Goal: Find specific page/section: Find specific page/section

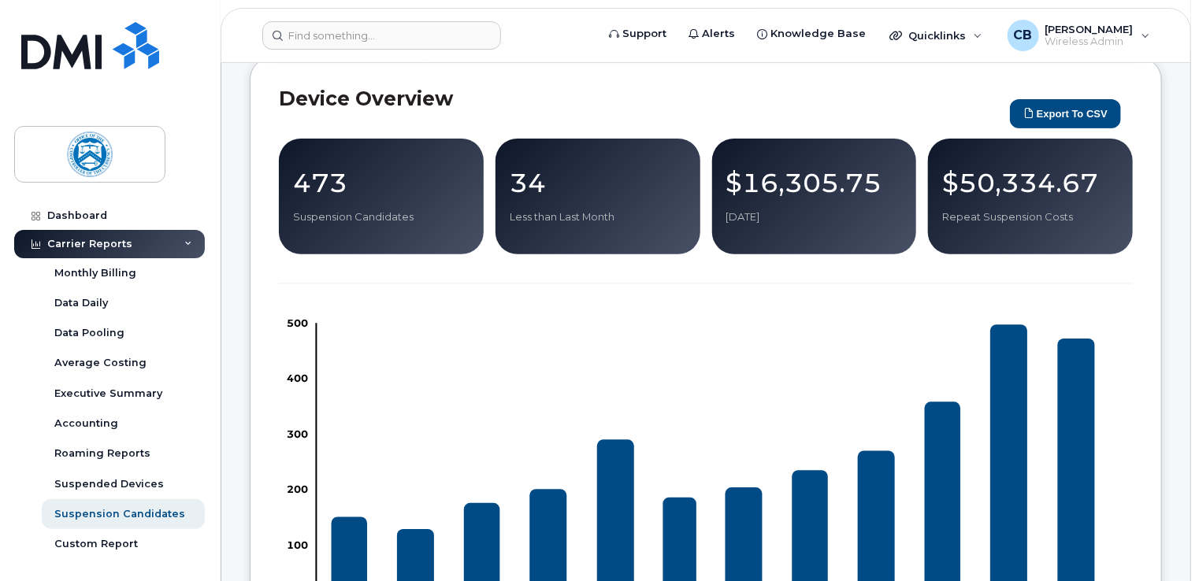
scroll to position [157, 0]
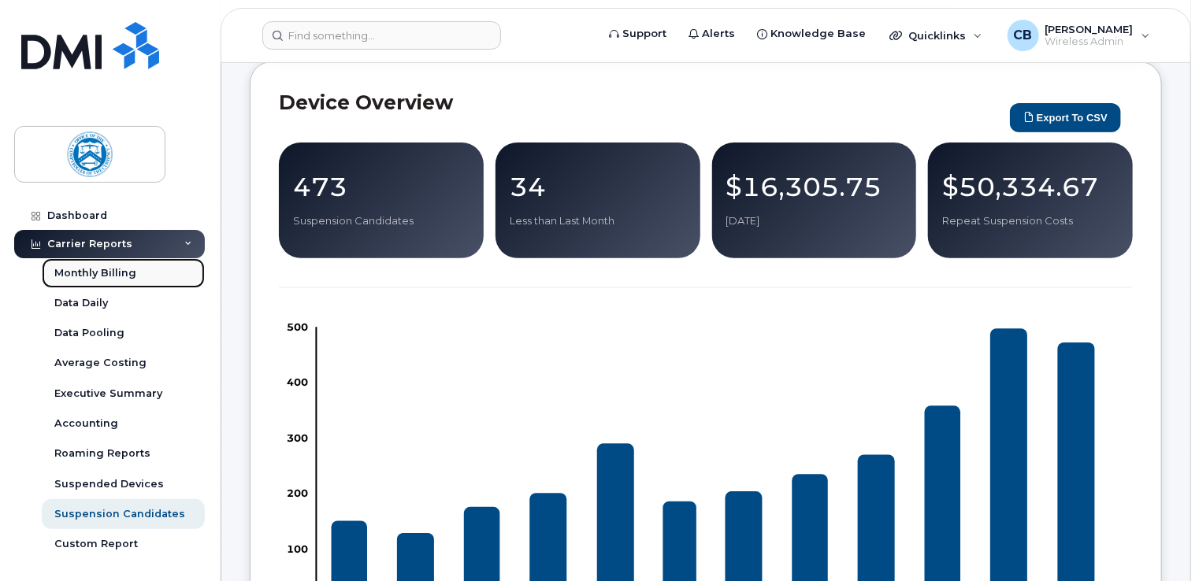
click at [115, 275] on div "Monthly Billing" at bounding box center [95, 273] width 82 height 14
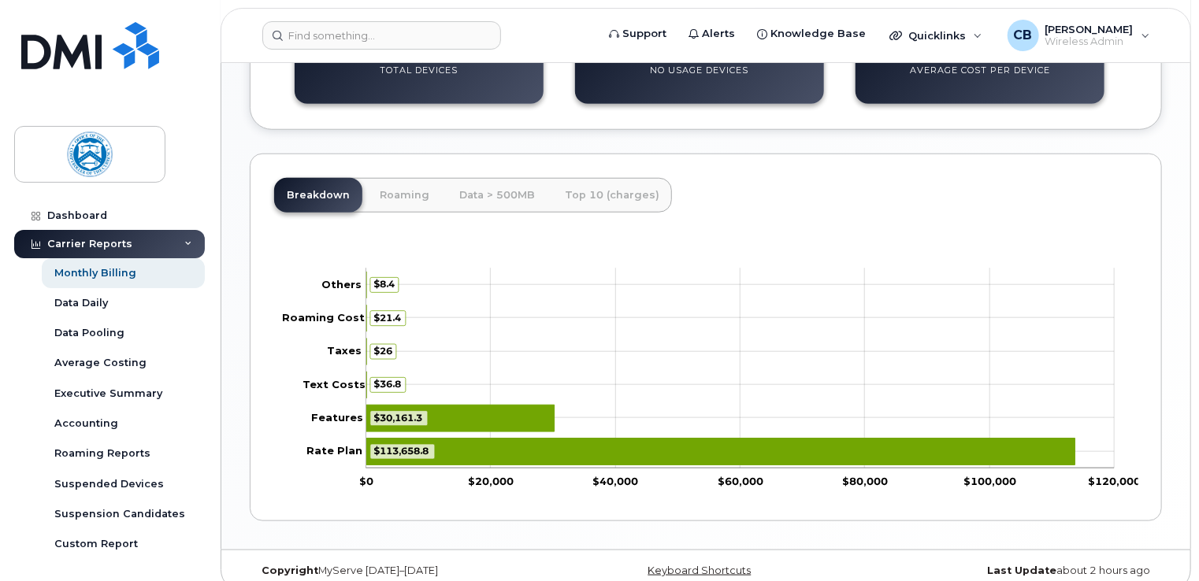
scroll to position [648, 0]
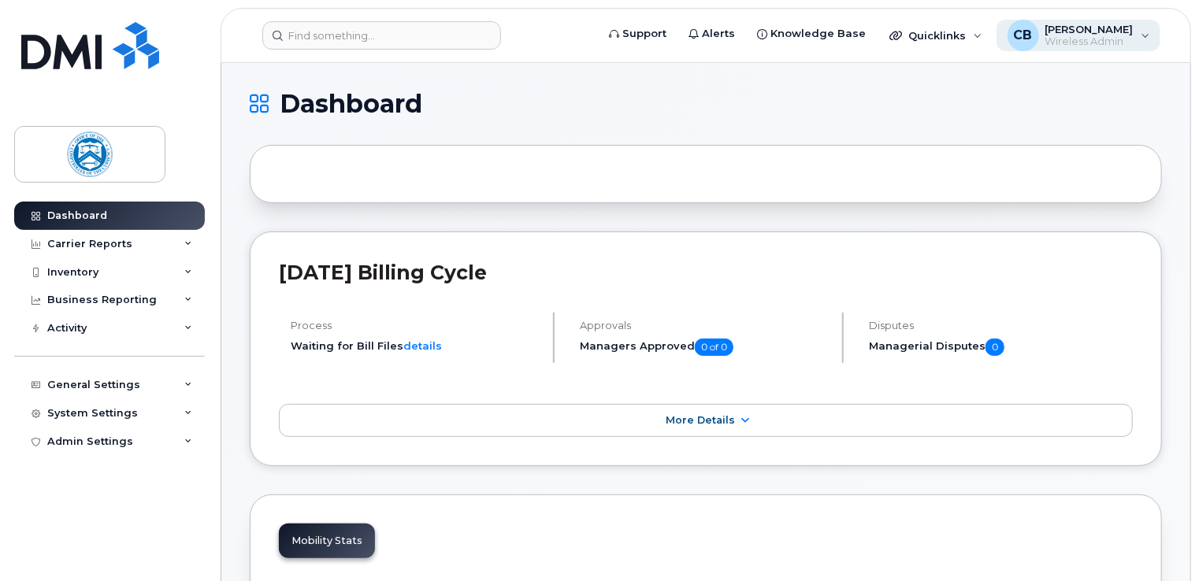
click at [1140, 35] on div "CB [PERSON_NAME] Wireless Admin" at bounding box center [1078, 35] width 165 height 31
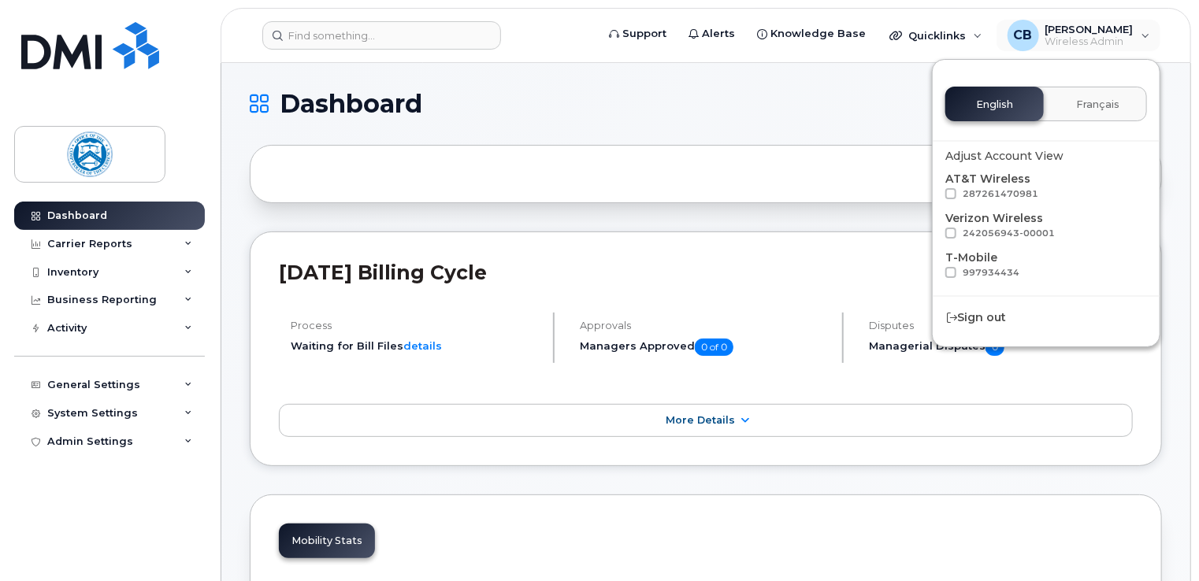
click at [995, 18] on div "CB Christopher Bemis Wireless Admin English Français Adjust Account View AT&T W…" at bounding box center [1079, 35] width 168 height 35
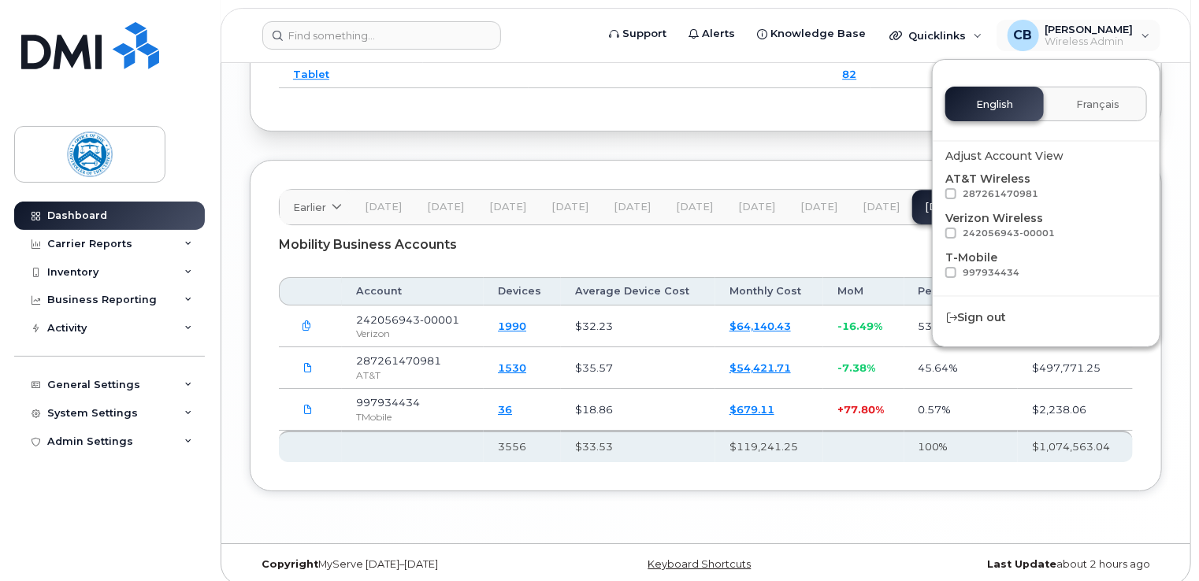
scroll to position [2426, 0]
